Goal: Task Accomplishment & Management: Complete application form

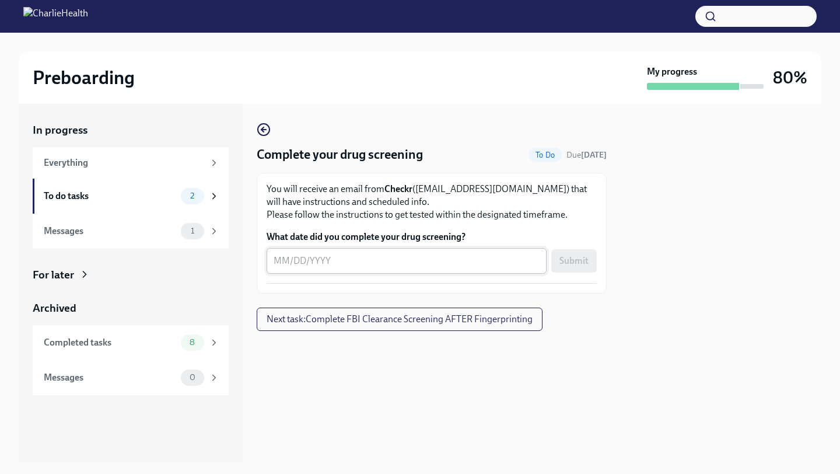
click at [367, 266] on textarea "What date did you complete your drug screening?" at bounding box center [407, 261] width 266 height 14
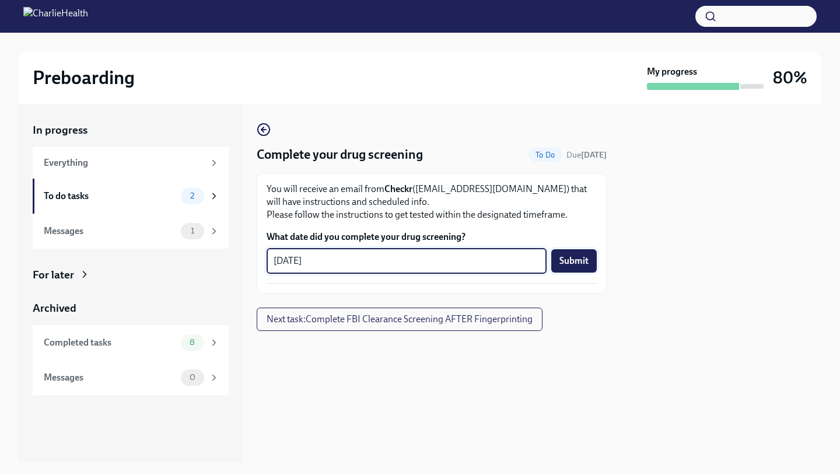
type textarea "[DATE]"
click at [570, 261] on span "Submit" at bounding box center [573, 261] width 29 height 12
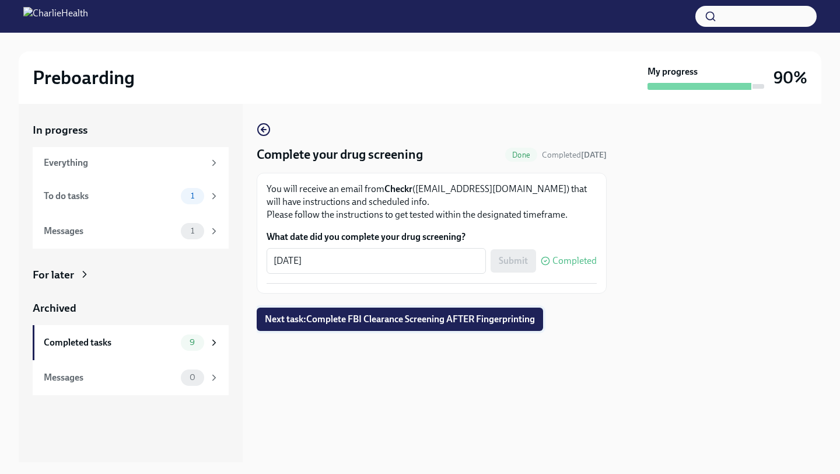
click at [393, 316] on span "Next task : Complete FBI Clearance Screening AFTER Fingerprinting" at bounding box center [400, 319] width 270 height 12
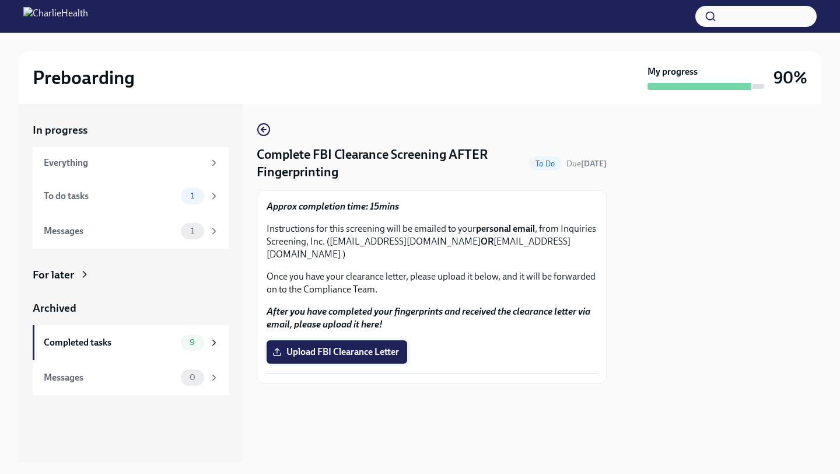
click at [376, 346] on span "Upload FBI Clearance Letter" at bounding box center [337, 352] width 124 height 12
click at [0, 0] on input "Upload FBI Clearance Letter" at bounding box center [0, 0] width 0 height 0
click at [675, 218] on div at bounding box center [721, 283] width 201 height 358
click at [327, 355] on div "Approx completion time: 15mins Instructions for this screening will be emailed …" at bounding box center [432, 286] width 330 height 173
click at [336, 346] on span "Upload FBI Clearance Letter" at bounding box center [337, 352] width 124 height 12
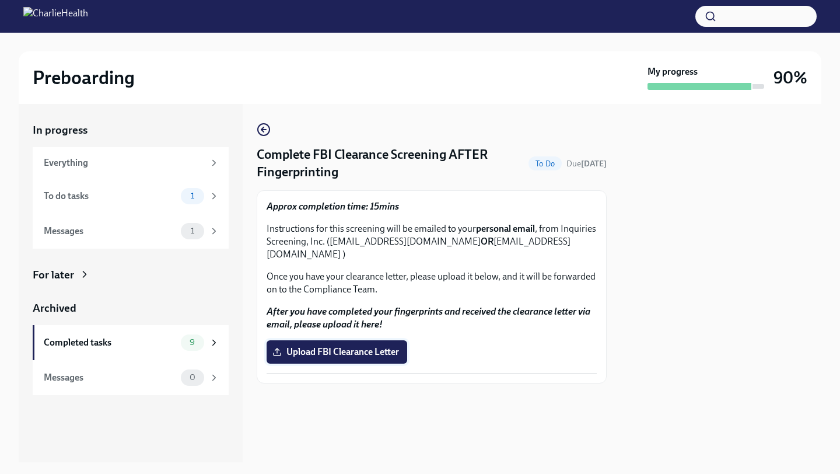
click at [0, 0] on input "Upload FBI Clearance Letter" at bounding box center [0, 0] width 0 height 0
click at [362, 346] on span "Upload FBI Clearance Letter" at bounding box center [337, 352] width 124 height 12
click at [0, 0] on input "Upload FBI Clearance Letter" at bounding box center [0, 0] width 0 height 0
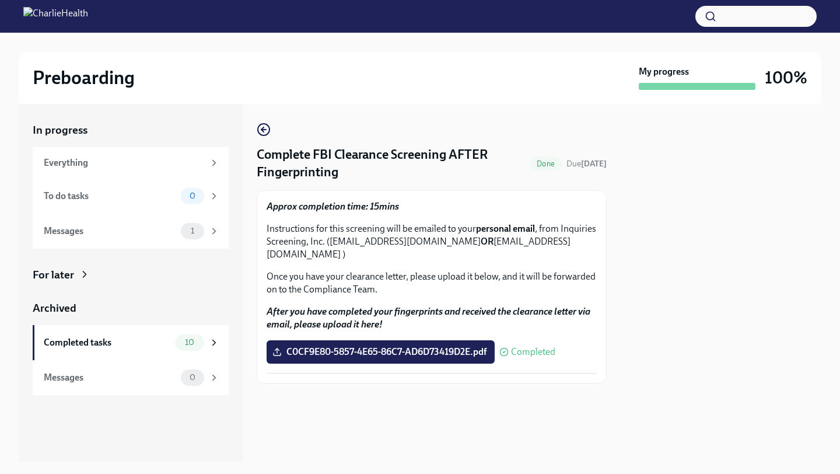
click at [436, 415] on div "Complete FBI Clearance Screening AFTER Fingerprinting Done Due [DATE] Approx co…" at bounding box center [432, 283] width 350 height 358
click at [159, 335] on div "Completed tasks 10" at bounding box center [132, 342] width 176 height 16
